Goal: Information Seeking & Learning: Learn about a topic

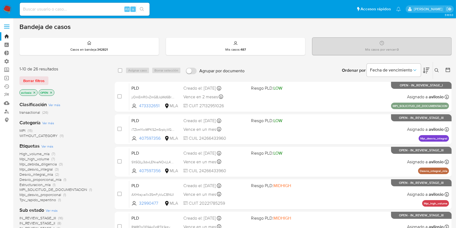
click at [35, 91] on icon "close-filter" at bounding box center [34, 92] width 3 height 3
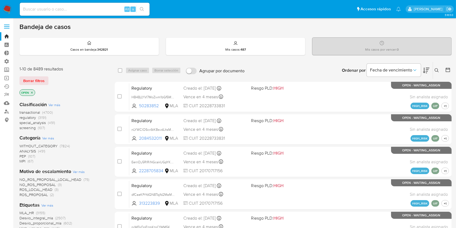
click at [32, 92] on icon "close-filter" at bounding box center [31, 92] width 3 height 3
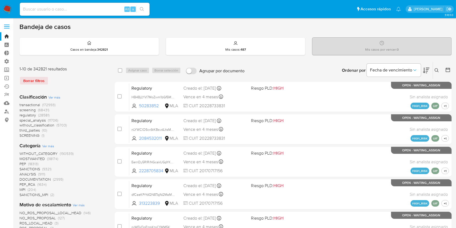
click at [24, 189] on span "MPI" at bounding box center [22, 189] width 6 height 5
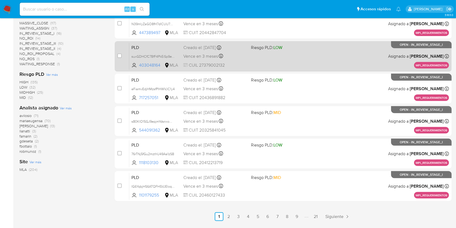
scroll to position [219, 0]
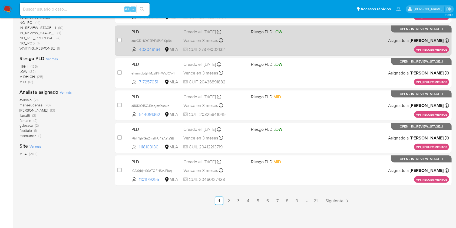
click at [150, 32] on span "PLD" at bounding box center [156, 31] width 48 height 7
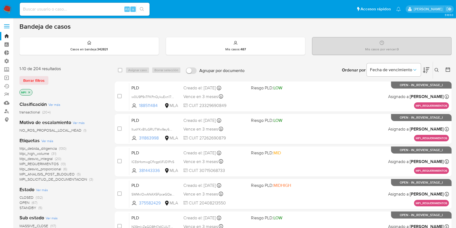
scroll to position [0, 0]
click at [66, 10] on input at bounding box center [85, 9] width 130 height 7
paste input "g4lryHe1w2xr59gY9uVdmdCY"
type input "g4lryHe1w2xr59gY9uVdmdCY"
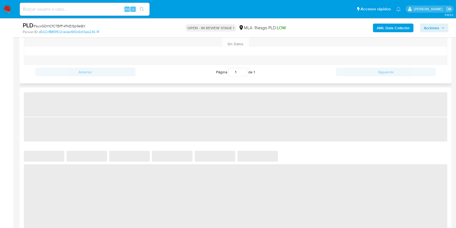
scroll to position [397, 0]
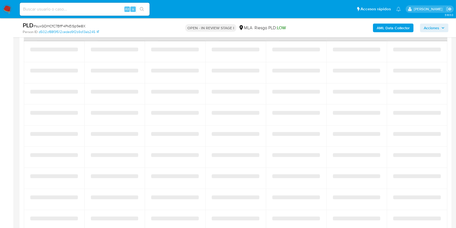
select select "10"
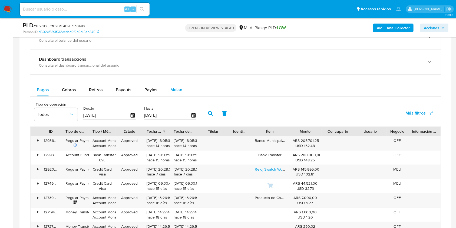
click at [180, 90] on span "Mulan" at bounding box center [177, 90] width 12 height 6
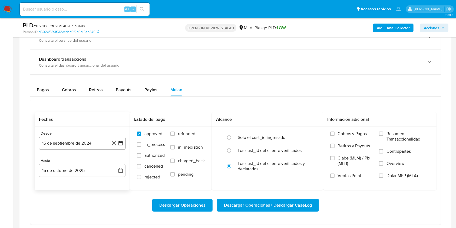
click at [97, 143] on button "15 de septiembre de 2024" at bounding box center [82, 143] width 87 height 13
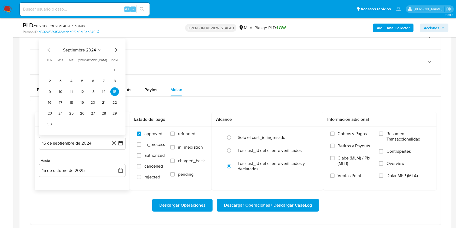
click at [47, 50] on icon "Mes anterior" at bounding box center [48, 50] width 6 height 6
click at [47, 50] on div "[DATE] [DATE] lun lunes mar martes mié miércoles jue jueves vie viernes sáb sáb…" at bounding box center [82, 93] width 87 height 86
click at [48, 64] on div "[DATE] [DATE] lun lunes mar martes mié miércoles jue jueves vie viernes sáb sáb…" at bounding box center [82, 93] width 74 height 71
click at [49, 64] on div "[DATE] [DATE] lun lunes mar martes mié miércoles jue jueves vie viernes sáb sáb…" at bounding box center [82, 93] width 74 height 71
click at [49, 61] on icon "Mes anterior" at bounding box center [48, 61] width 6 height 6
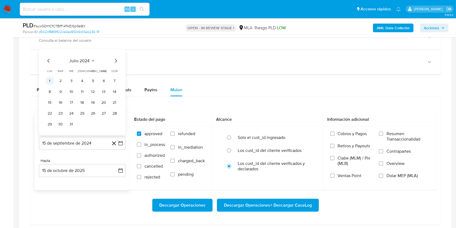
click at [49, 82] on button "1" at bounding box center [49, 81] width 9 height 9
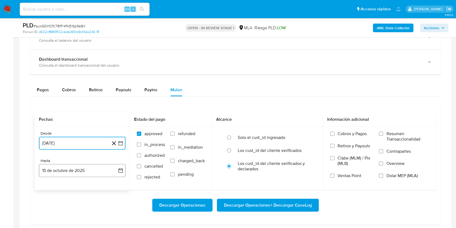
click at [89, 170] on button "15 de octubre de 2025" at bounding box center [82, 170] width 87 height 13
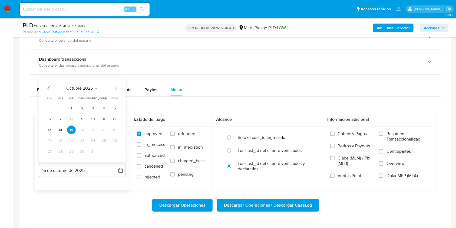
click at [46, 85] on icon "Mes anterior" at bounding box center [48, 88] width 6 height 6
click at [115, 149] on button "31" at bounding box center [114, 151] width 9 height 9
click at [385, 176] on label "Dolar MEP (MLA)" at bounding box center [404, 179] width 51 height 12
click at [384, 176] on input "Dolar MEP (MLA)" at bounding box center [381, 175] width 4 height 4
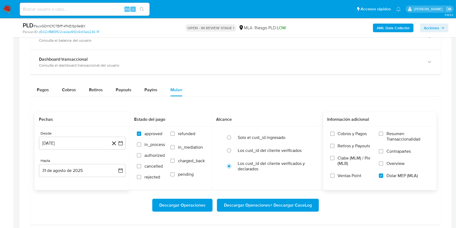
click at [286, 204] on span "Descargar Operaciones + Descargar CaseLog" at bounding box center [268, 205] width 88 height 12
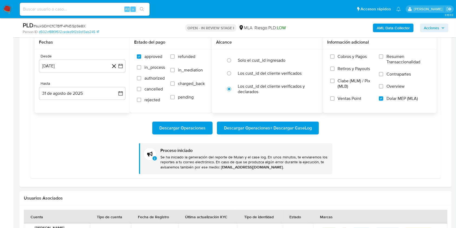
scroll to position [505, 0]
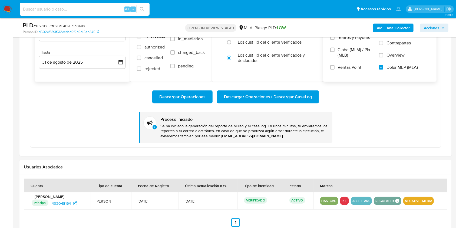
click at [90, 8] on input at bounding box center [85, 9] width 130 height 7
paste input "g4lryHe1w2xr59gY9uVdmdCY"
type input "g4lryHe1w2xr59gY9uVdmdCY"
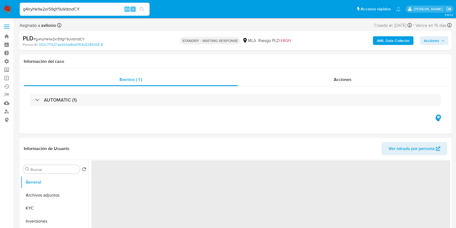
select select "10"
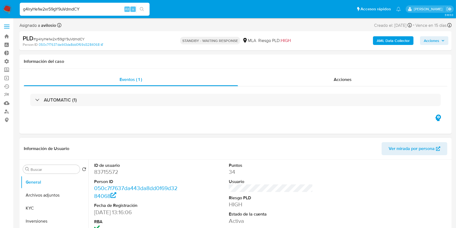
click at [113, 172] on dd "83715572" at bounding box center [136, 172] width 84 height 8
copy dd "83715572"
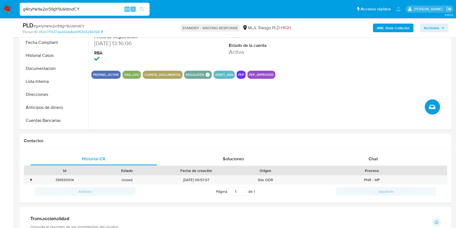
scroll to position [36, 0]
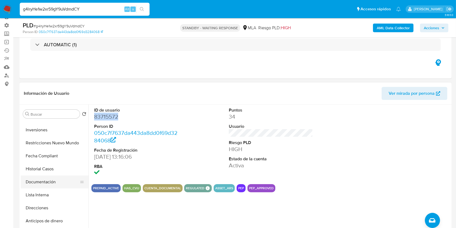
click at [57, 185] on button "Documentación" at bounding box center [52, 181] width 63 height 13
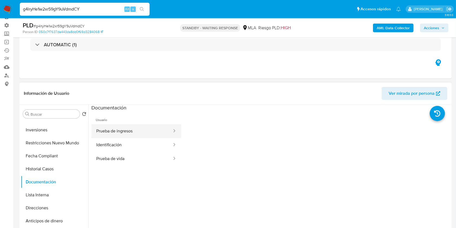
click at [148, 131] on button "Prueba de ingresos" at bounding box center [131, 131] width 81 height 14
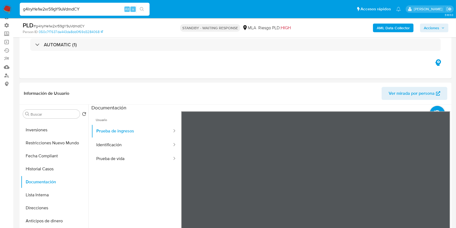
scroll to position [144, 0]
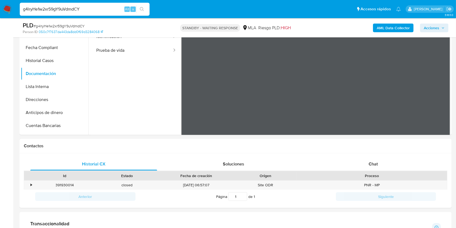
click at [450, 109] on div at bounding box center [270, 65] width 362 height 139
click at [172, 100] on ul "Usuario Prueba de ingresos Identificación Prueba de vida" at bounding box center [136, 81] width 90 height 156
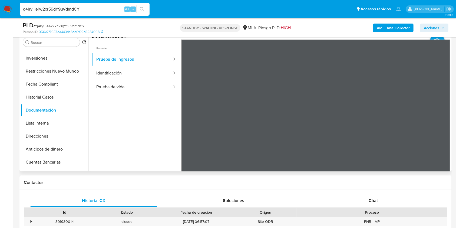
scroll to position [108, 0]
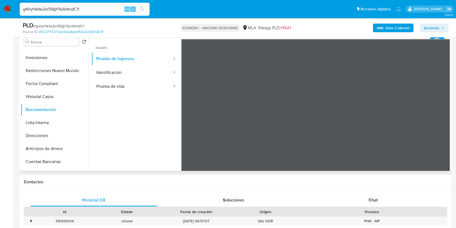
click at [130, 133] on ul "Usuario Prueba de ingresos Identificación Prueba de vida" at bounding box center [136, 117] width 90 height 156
click at [110, 89] on button "Prueba de vida" at bounding box center [131, 87] width 81 height 14
click at [142, 65] on button "Prueba de ingresos" at bounding box center [131, 59] width 81 height 14
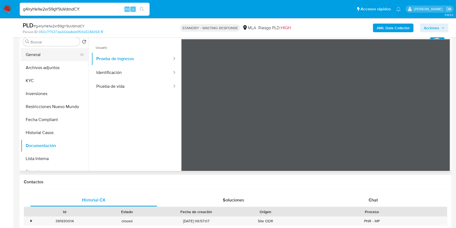
click at [41, 53] on button "General" at bounding box center [52, 54] width 63 height 13
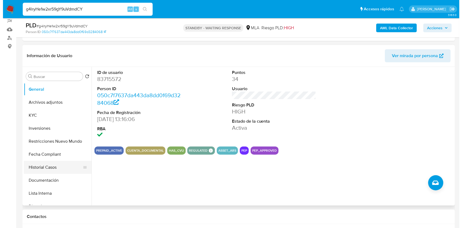
scroll to position [72, 0]
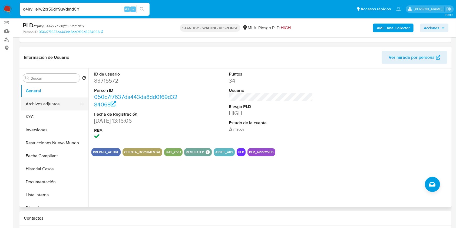
click at [56, 103] on button "Archivos adjuntos" at bounding box center [52, 103] width 63 height 13
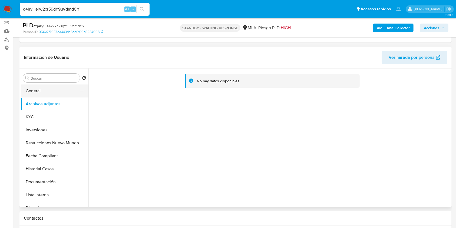
click at [37, 94] on button "General" at bounding box center [52, 90] width 63 height 13
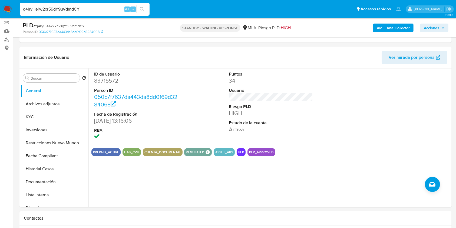
click at [397, 29] on b "AML Data Collector" at bounding box center [393, 28] width 33 height 9
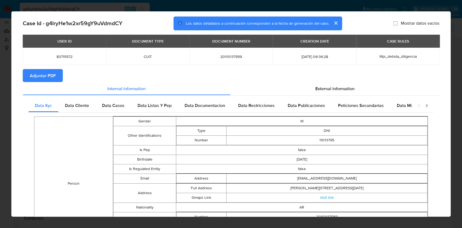
scroll to position [8, 0]
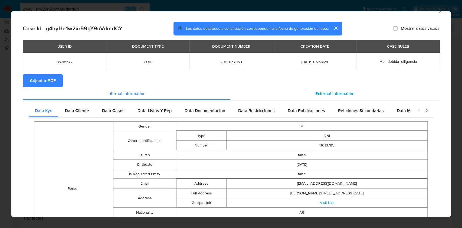
click at [337, 96] on span "External information" at bounding box center [334, 93] width 39 height 6
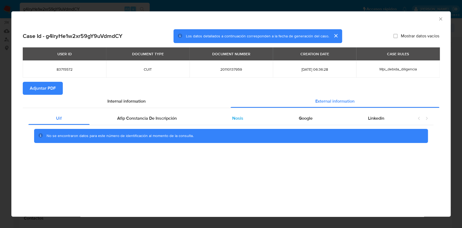
click at [250, 116] on div "Nosis" at bounding box center [238, 118] width 67 height 13
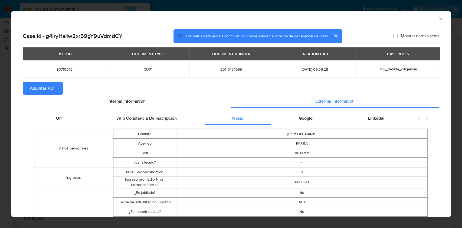
click at [231, 68] on span "20110137959" at bounding box center [231, 69] width 70 height 5
copy span "20110137959"
click at [331, 37] on button "cerrar" at bounding box center [335, 35] width 13 height 13
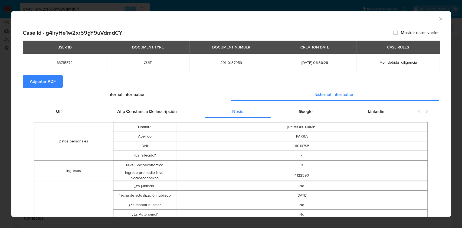
click at [61, 63] on span "83715572" at bounding box center [64, 62] width 70 height 5
click at [60, 63] on span "83715572" at bounding box center [64, 62] width 70 height 5
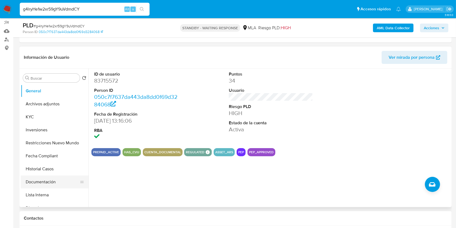
click at [48, 183] on button "Documentación" at bounding box center [52, 181] width 63 height 13
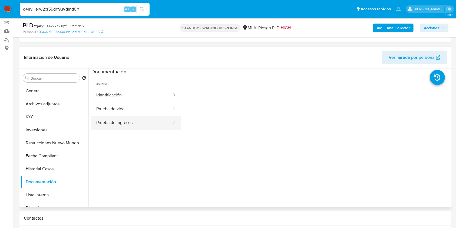
click at [132, 124] on button "Prueba de ingresos" at bounding box center [131, 123] width 81 height 14
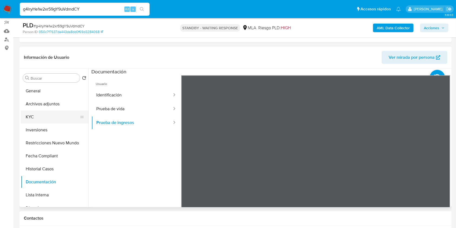
click at [27, 118] on button "KYC" at bounding box center [52, 116] width 63 height 13
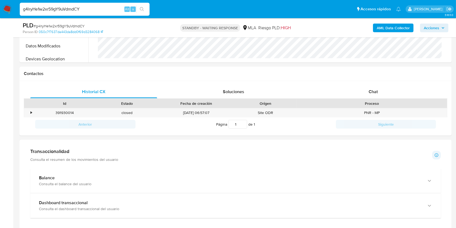
scroll to position [180, 0]
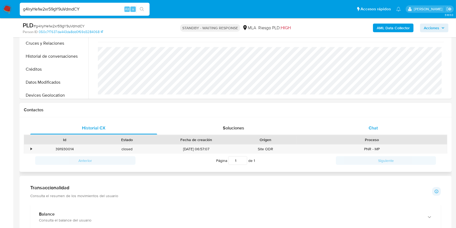
click at [394, 126] on div "Chat" at bounding box center [373, 128] width 127 height 13
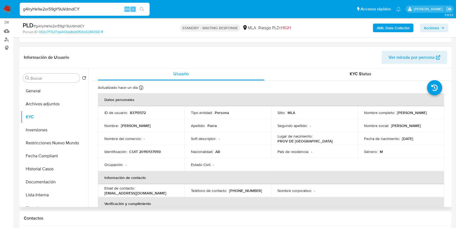
scroll to position [0, 0]
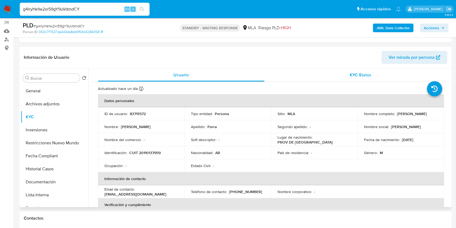
click at [371, 77] on div "KYC Status" at bounding box center [361, 74] width 167 height 13
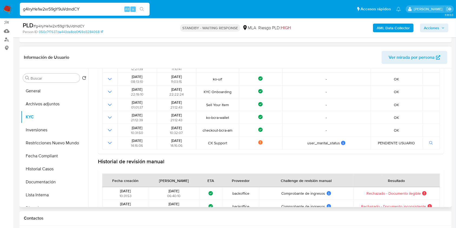
scroll to position [99, 0]
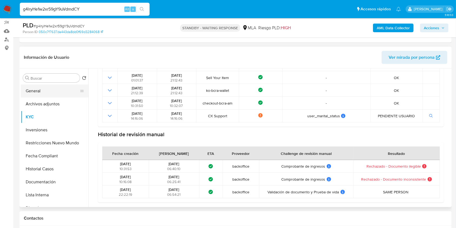
click at [38, 92] on button "General" at bounding box center [52, 90] width 63 height 13
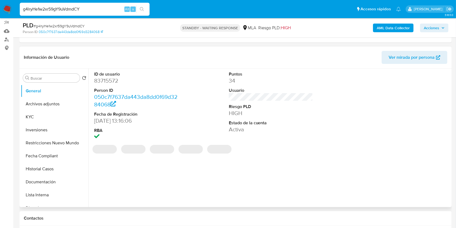
click at [101, 80] on dd "83715572" at bounding box center [136, 81] width 84 height 8
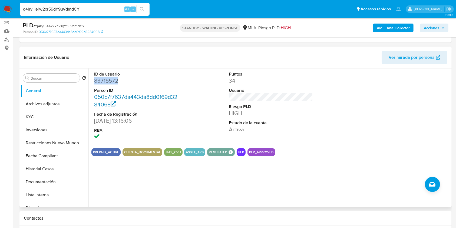
copy dd "83715572"
drag, startPoint x: 38, startPoint y: 31, endPoint x: 88, endPoint y: 34, distance: 50.1
click at [88, 34] on div "Person ID 050c7f7637da443da8dd0f69d3284068" at bounding box center [93, 32] width 140 height 5
drag, startPoint x: 85, startPoint y: 24, endPoint x: 35, endPoint y: 26, distance: 49.6
click at [35, 26] on div "PLD # g4lryHe1w2xr59gY9uVdmdCY" at bounding box center [93, 25] width 140 height 8
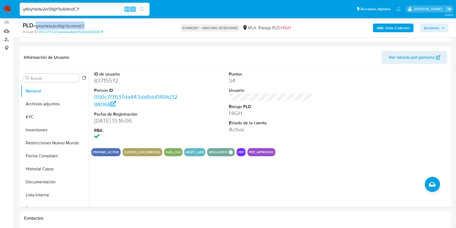
copy span "g4lryHe1w2xr59gY9uVdmdCY"
click at [112, 23] on div "PLD # g4lryHe1w2xr59gY9uVdmdCY" at bounding box center [93, 25] width 140 height 8
drag, startPoint x: 36, startPoint y: 26, endPoint x: 84, endPoint y: 25, distance: 48.7
click at [84, 25] on span "# g4lryHe1w2xr59gY9uVdmdCY" at bounding box center [59, 25] width 51 height 5
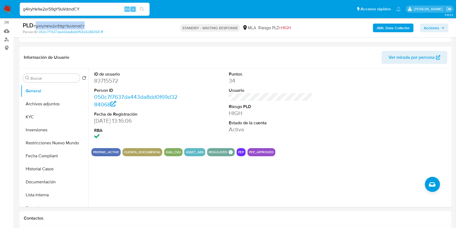
copy span "g4lryHe1w2xr59gY9uVdmdCY"
click at [291, 54] on header "Información de Usuario Ver mirada por persona" at bounding box center [236, 57] width 424 height 13
click at [43, 174] on button "Historial Casos" at bounding box center [52, 168] width 63 height 13
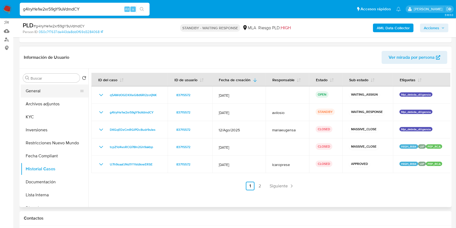
click at [43, 94] on button "General" at bounding box center [52, 90] width 63 height 13
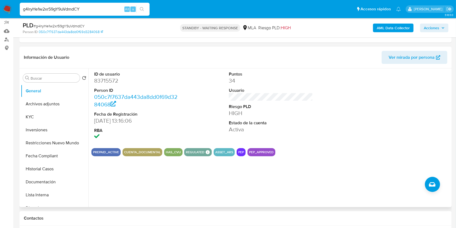
click at [106, 81] on dd "83715572" at bounding box center [136, 81] width 84 height 8
copy dd "83715572"
click at [52, 132] on button "Inversiones" at bounding box center [52, 129] width 63 height 13
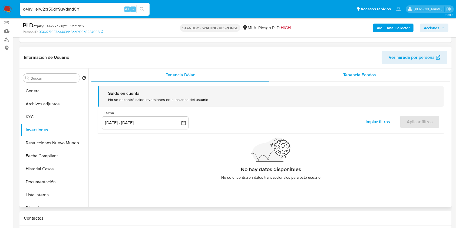
click at [351, 70] on div "Tenencia Fondos" at bounding box center [360, 74] width 182 height 13
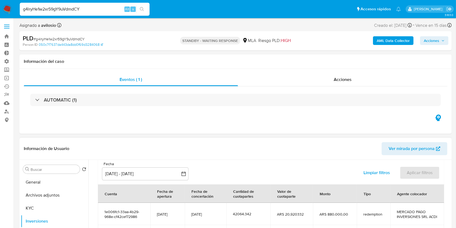
scroll to position [36, 0]
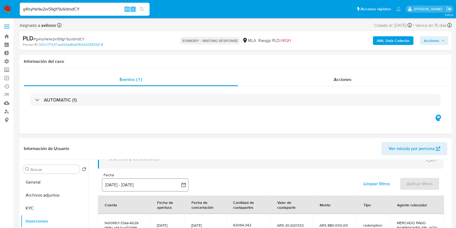
click at [129, 185] on button "[DATE] - [DATE]" at bounding box center [145, 184] width 87 height 13
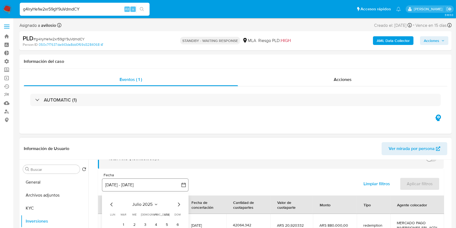
scroll to position [72, 0]
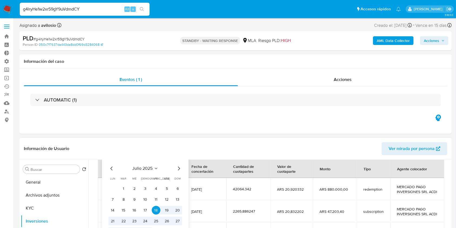
click at [111, 171] on icon "Mes anterior" at bounding box center [112, 168] width 6 height 6
click at [177, 169] on icon "Mes siguiente" at bounding box center [179, 168] width 6 height 6
click at [125, 188] on button "1" at bounding box center [123, 188] width 9 height 9
click at [178, 168] on icon "Mes siguiente" at bounding box center [179, 168] width 6 height 6
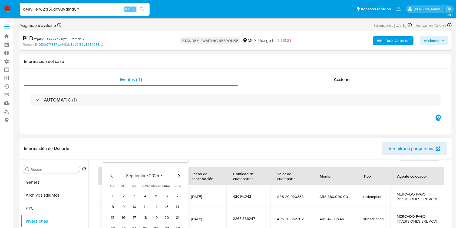
scroll to position [48, 0]
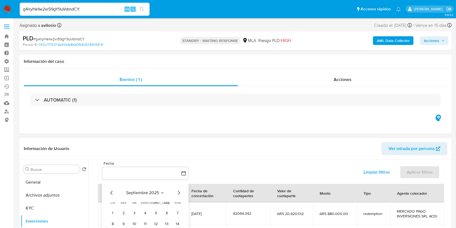
click at [112, 192] on icon "Mes anterior" at bounding box center [112, 193] width 6 height 6
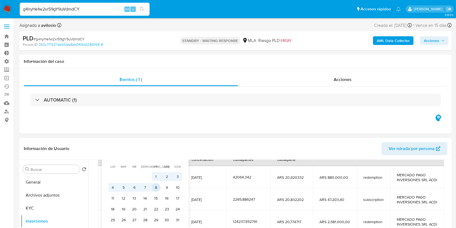
scroll to position [120, 0]
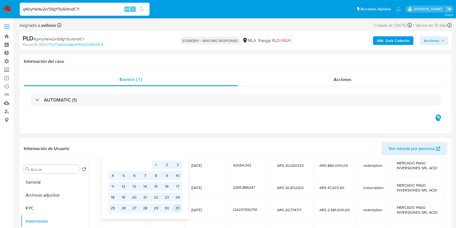
click at [176, 204] on button "31" at bounding box center [177, 208] width 9 height 9
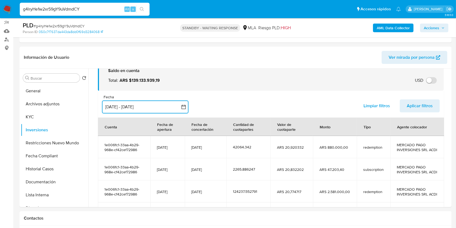
scroll to position [12, 0]
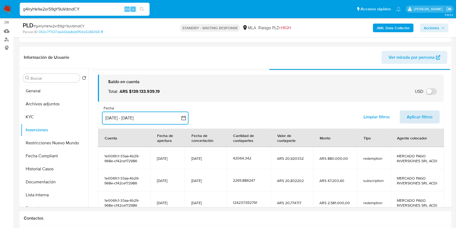
click at [427, 116] on span "Aplicar filtros" at bounding box center [420, 117] width 26 height 12
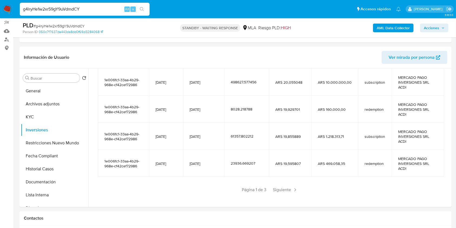
scroll to position [120, 0]
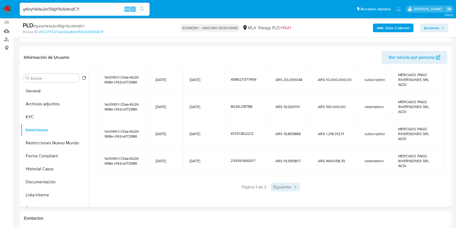
click at [294, 183] on span "Siguiente" at bounding box center [285, 187] width 29 height 9
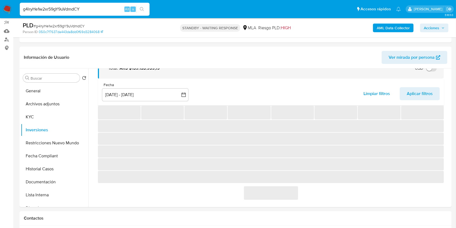
scroll to position [110, 0]
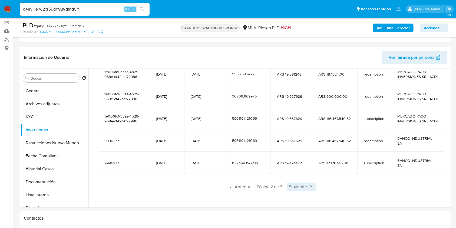
click at [304, 189] on span "Siguiente" at bounding box center [301, 186] width 29 height 9
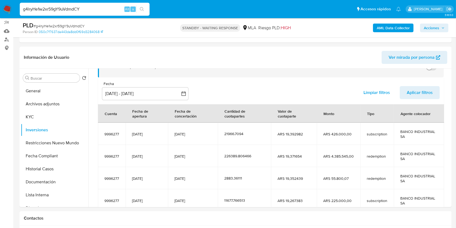
scroll to position [96, 0]
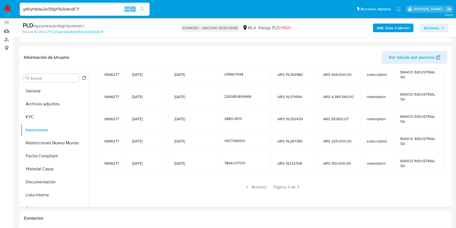
click at [305, 189] on div "Anterior Página 3 de 3" at bounding box center [271, 187] width 346 height 9
click at [295, 186] on span "Página 3 de 3" at bounding box center [287, 187] width 26 height 6
click at [293, 183] on div "Anterior Página 3 de 3" at bounding box center [271, 187] width 346 height 9
drag, startPoint x: 293, startPoint y: 186, endPoint x: 296, endPoint y: 188, distance: 2.9
click at [293, 187] on span "Página 3 de 3" at bounding box center [287, 187] width 26 height 6
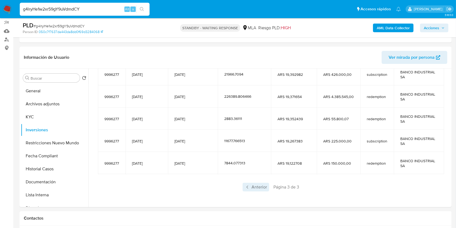
click at [259, 186] on span "Anterior" at bounding box center [256, 187] width 27 height 9
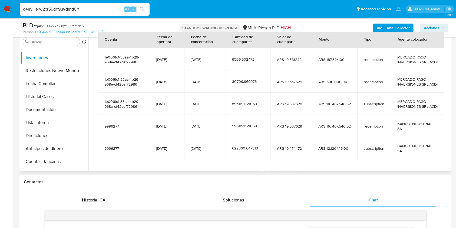
scroll to position [110, 0]
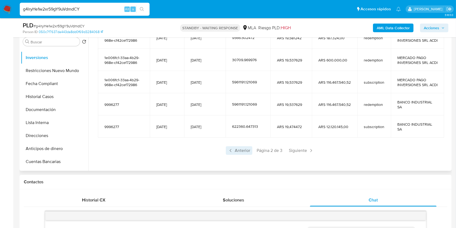
click at [228, 152] on icon at bounding box center [230, 150] width 5 height 5
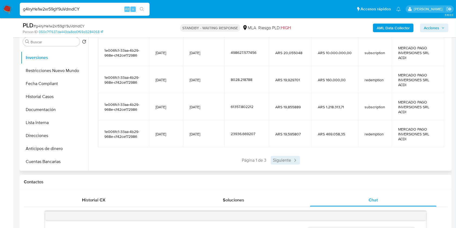
click at [293, 163] on icon at bounding box center [295, 160] width 5 height 5
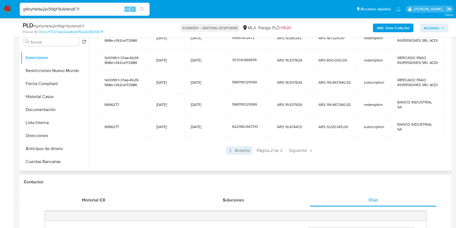
click at [238, 150] on span "Anterior" at bounding box center [239, 150] width 27 height 9
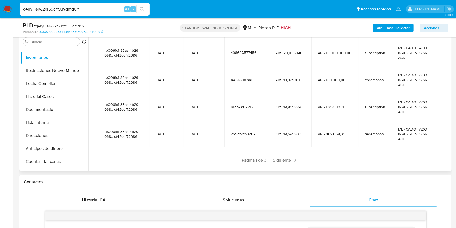
scroll to position [0, 0]
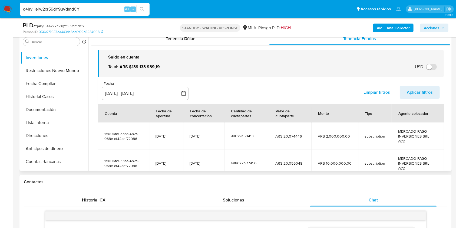
click at [416, 88] on span "Aplicar filtros" at bounding box center [420, 92] width 26 height 12
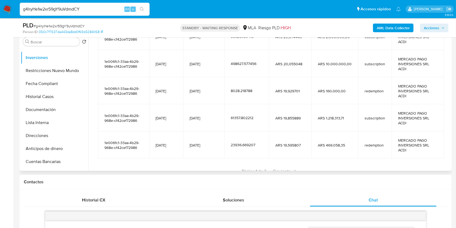
scroll to position [120, 0]
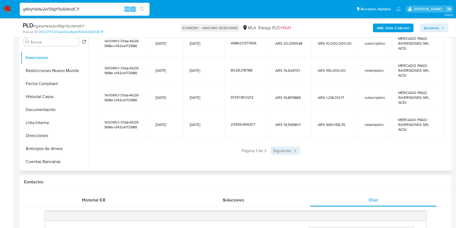
click at [285, 146] on span "Siguiente" at bounding box center [285, 150] width 29 height 9
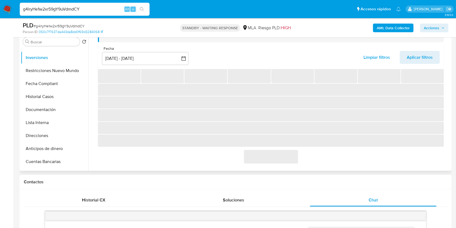
scroll to position [110, 0]
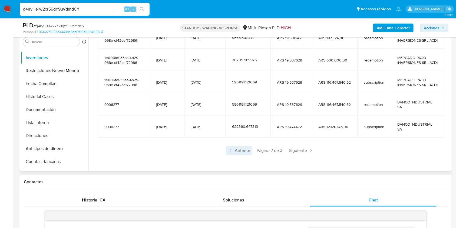
click at [241, 151] on span "Anterior" at bounding box center [239, 150] width 27 height 9
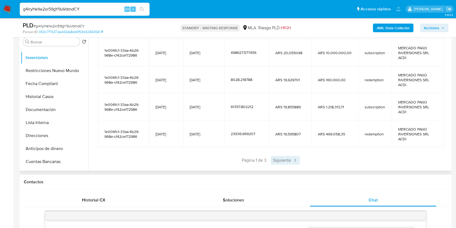
click at [278, 157] on span "Siguiente" at bounding box center [285, 160] width 29 height 9
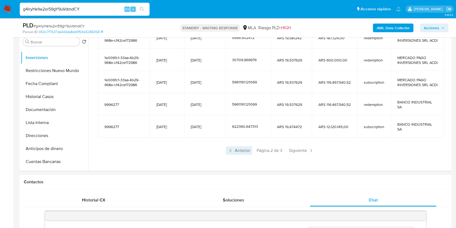
click at [241, 152] on span "Anterior" at bounding box center [239, 150] width 27 height 9
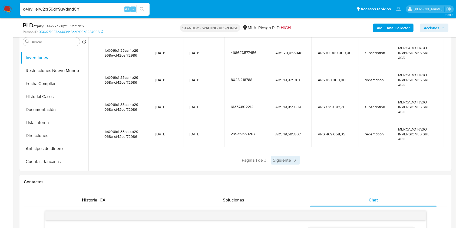
click at [280, 158] on span "Siguiente" at bounding box center [285, 160] width 29 height 9
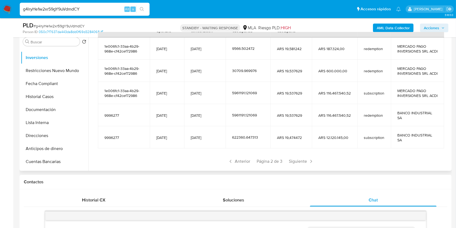
scroll to position [74, 0]
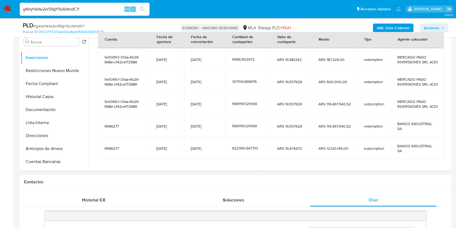
drag, startPoint x: 103, startPoint y: 60, endPoint x: 422, endPoint y: 95, distance: 321.3
click at [422, 95] on tbody "1e006fc1-33aa-4b29-968e-cf42cef72986 [DATE] [DATE] 9566.502472 ARS 19,581242 AR…" at bounding box center [271, 103] width 346 height 111
drag, startPoint x: 373, startPoint y: 114, endPoint x: 378, endPoint y: 114, distance: 5.4
click at [374, 106] on span "subscription" at bounding box center [374, 103] width 21 height 5
drag, startPoint x: 378, startPoint y: 114, endPoint x: 99, endPoint y: 114, distance: 278.8
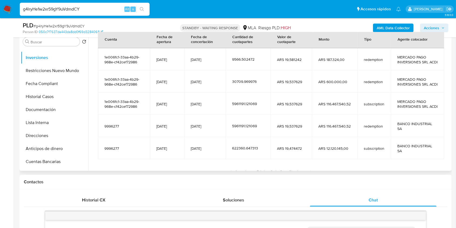
click at [99, 114] on tr "1e006fc1-33aa-4b29-968e-cf42cef72986 [DATE] [DATE] 5961191.121069 ARS 19,537629…" at bounding box center [271, 104] width 346 height 22
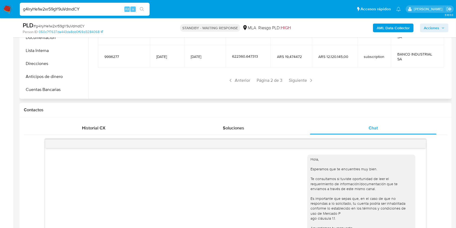
scroll to position [110, 0]
click at [243, 78] on span "Anterior" at bounding box center [239, 78] width 27 height 9
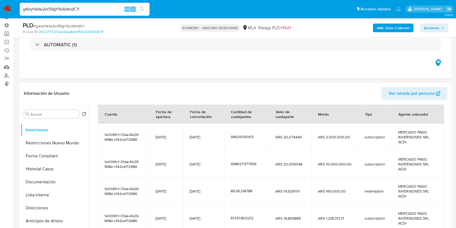
scroll to position [0, 0]
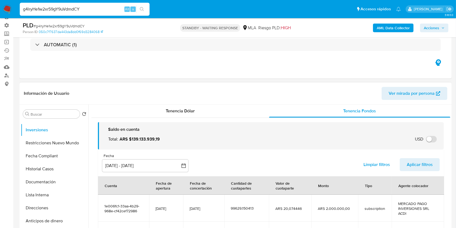
click at [420, 171] on span "Aplicar filtros" at bounding box center [420, 165] width 26 height 12
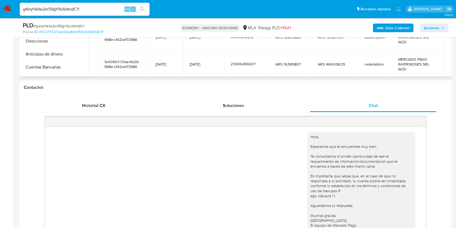
scroll to position [114, 0]
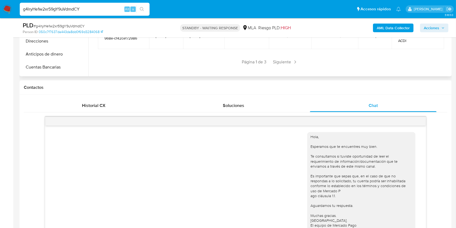
drag, startPoint x: 114, startPoint y: 135, endPoint x: 418, endPoint y: 44, distance: 318.0
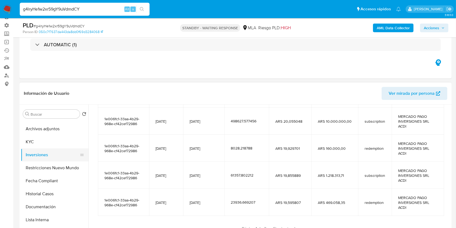
scroll to position [0, 0]
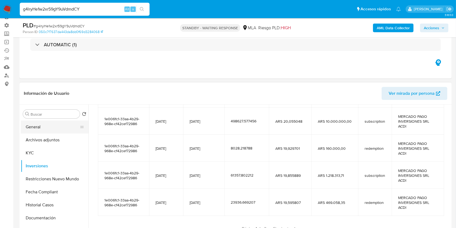
click at [45, 125] on button "General" at bounding box center [52, 126] width 63 height 13
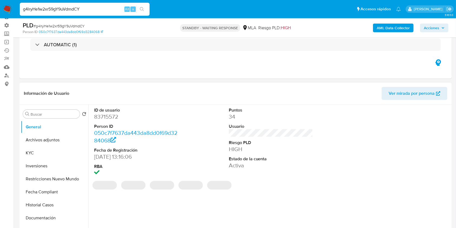
click at [101, 120] on dl "ID de usuario 83715572 Person ID 050c7f7637da443da8dd0f69d3284068 Fecha de Regi…" at bounding box center [136, 142] width 84 height 70
click at [105, 114] on dd "83715572" at bounding box center [136, 117] width 84 height 8
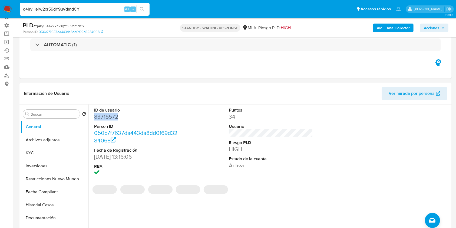
copy dd "83715572"
